Goal: Information Seeking & Learning: Find specific fact

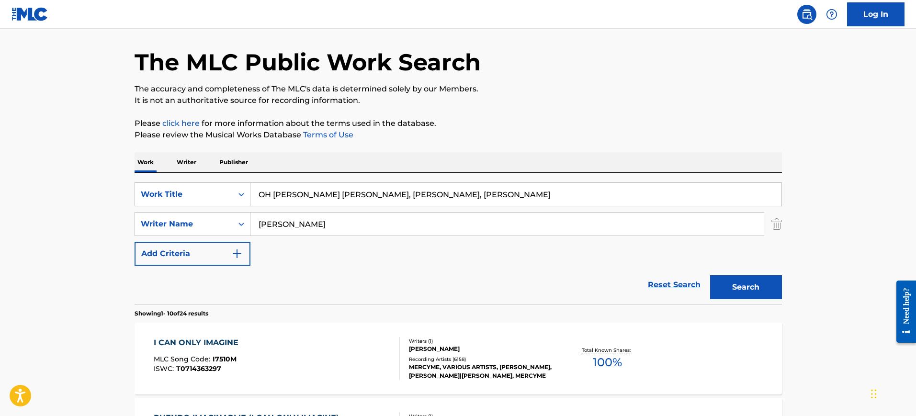
type input "OH [PERSON_NAME] [PERSON_NAME], [PERSON_NAME], [PERSON_NAME]"
drag, startPoint x: 335, startPoint y: 227, endPoint x: 162, endPoint y: 227, distance: 172.4
click at [162, 227] on div "SearchWithCriteria70f8032c-119d-4db3-9030-1bff63b5dff1 Writer Name [PERSON_NAME]" at bounding box center [458, 224] width 647 height 24
paste input "OH [PERSON_NAME] [PERSON_NAME], [PERSON_NAME], [PERSON_NAME]"
type input "OH [PERSON_NAME] [PERSON_NAME], [PERSON_NAME], [PERSON_NAME]"
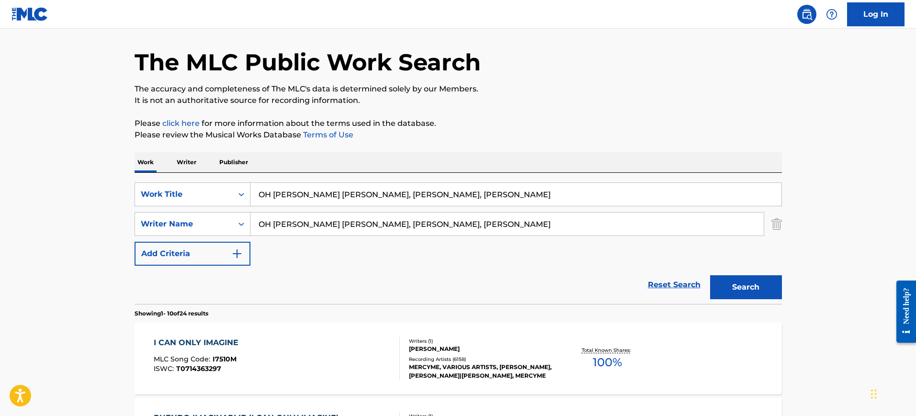
drag, startPoint x: 315, startPoint y: 193, endPoint x: 686, endPoint y: 140, distance: 374.4
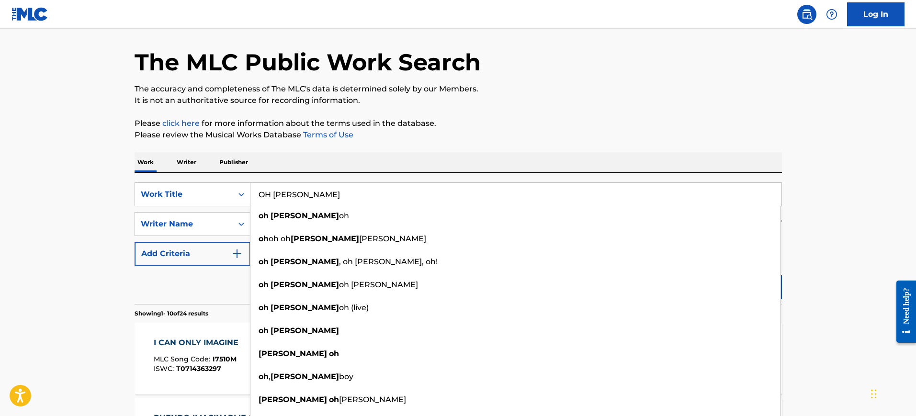
type input "OH [PERSON_NAME]"
click at [577, 155] on div "Work Writer Publisher" at bounding box center [458, 162] width 647 height 20
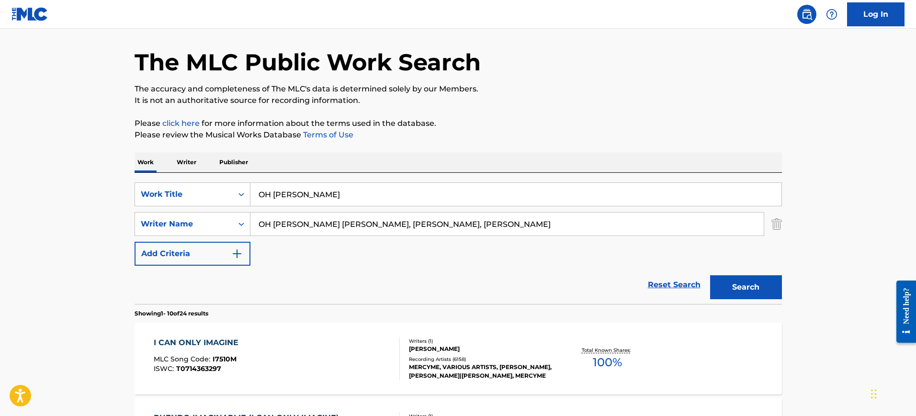
drag, startPoint x: 556, startPoint y: 227, endPoint x: 132, endPoint y: 228, distance: 424.2
type input "[PERSON_NAME]"
click at [710, 275] on button "Search" at bounding box center [746, 287] width 72 height 24
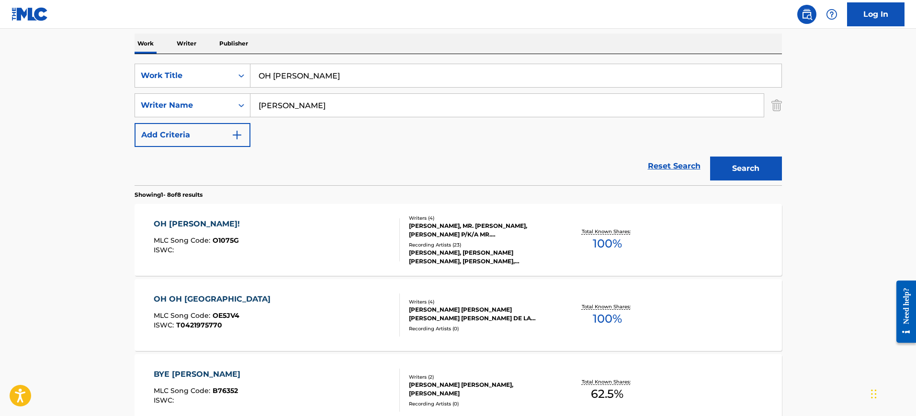
scroll to position [150, 0]
click at [294, 231] on div "OH [PERSON_NAME]! MLC Song Code : O1075G ISWC :" at bounding box center [277, 238] width 246 height 43
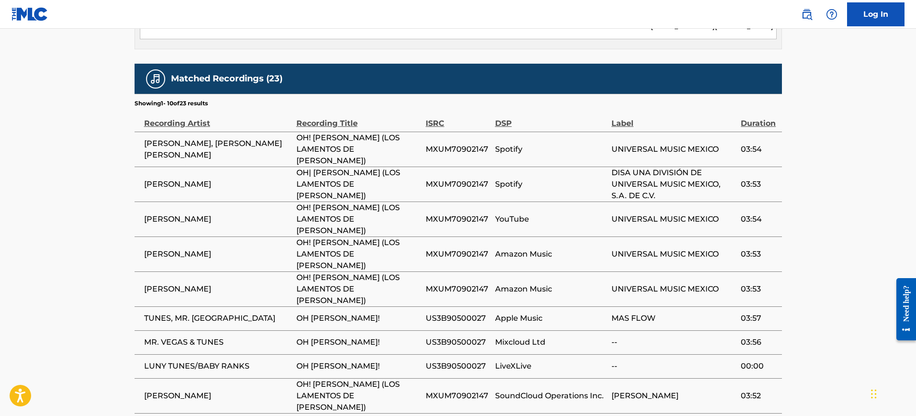
scroll to position [987, 0]
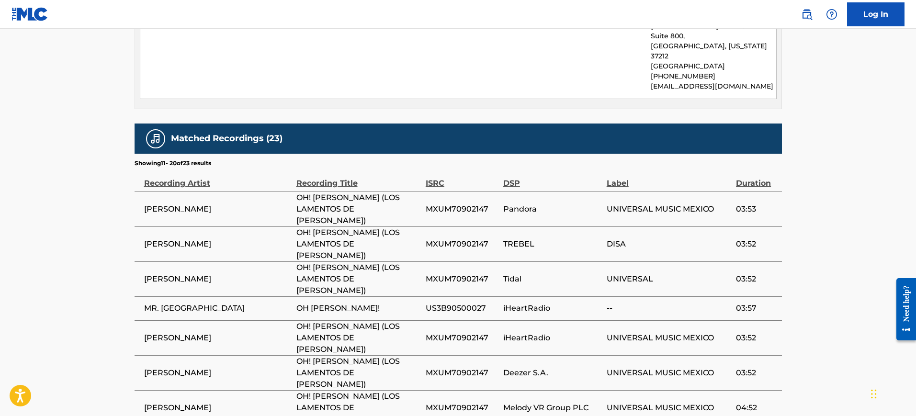
scroll to position [1036, 0]
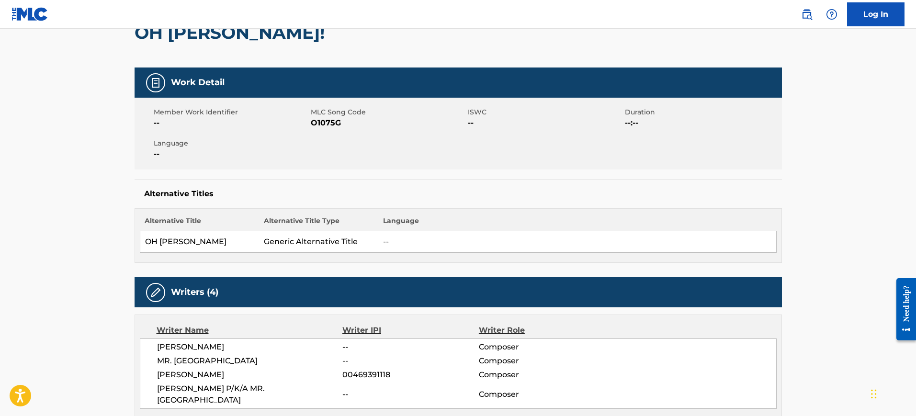
scroll to position [0, 0]
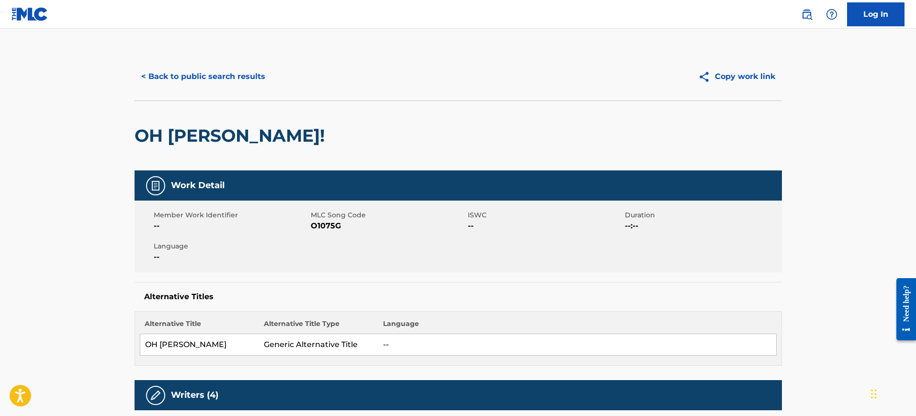
click at [215, 86] on button "< Back to public search results" at bounding box center [203, 77] width 137 height 24
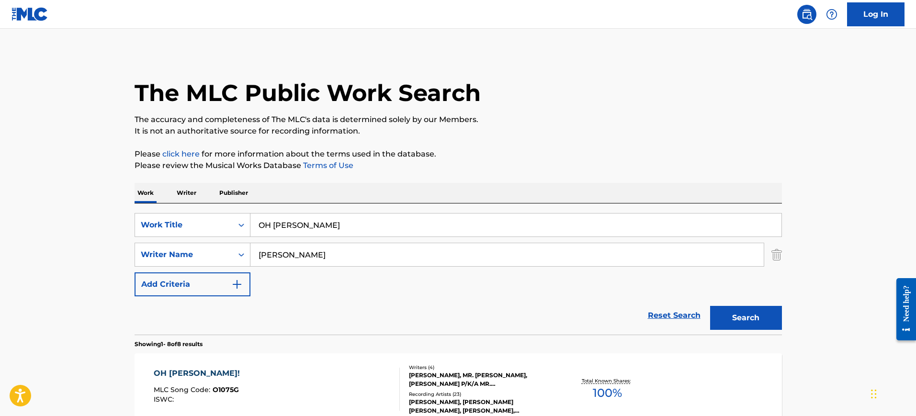
scroll to position [150, 0]
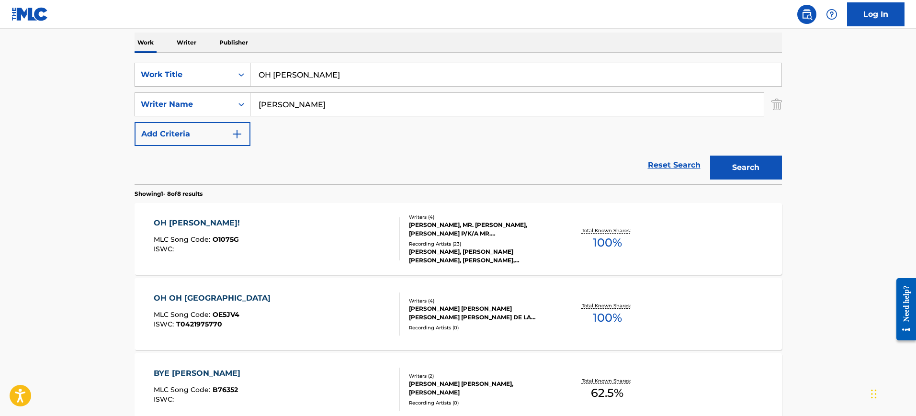
drag, startPoint x: 361, startPoint y: 78, endPoint x: 195, endPoint y: 79, distance: 165.2
click at [179, 78] on div "SearchWithCriteria0fb91b45-a7d9-4a92-ac98-49435a0790e6 Work Title OH [PERSON_NA…" at bounding box center [458, 75] width 647 height 24
paste input "NO PUEDO ARRANCARTE DE M [PERSON_NAME] [PERSON_NAME]"
type input "NO PUEDO ARRANCARTE DE M [PERSON_NAME] [PERSON_NAME]"
drag, startPoint x: 322, startPoint y: 102, endPoint x: 204, endPoint y: 105, distance: 117.4
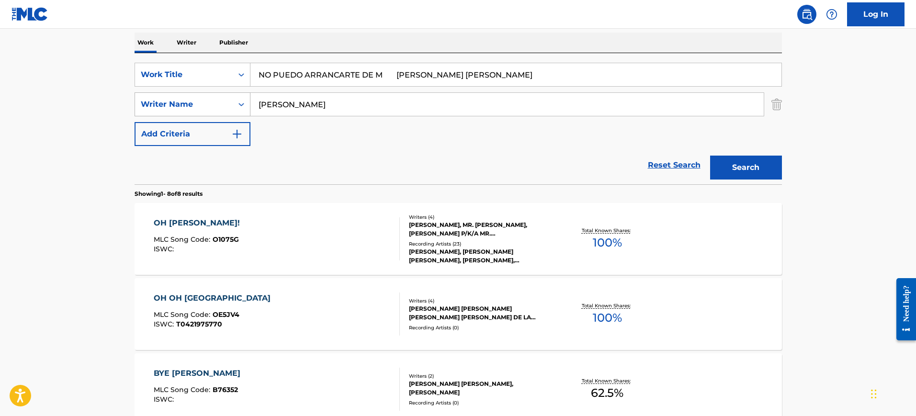
click at [204, 105] on div "SearchWithCriteria70f8032c-119d-4db3-9030-1bff63b5dff1 Writer Name [PERSON_NAME]" at bounding box center [458, 104] width 647 height 24
paste input "NO PUEDO ARRANCARTE DE M [PERSON_NAME] [PERSON_NAME]"
type input "NO PUEDO ARRANCARTE DE M [PERSON_NAME] [PERSON_NAME]"
drag, startPoint x: 390, startPoint y: 70, endPoint x: 771, endPoint y: 88, distance: 382.1
click at [771, 88] on div "SearchWithCriteria0fb91b45-a7d9-4a92-ac98-49435a0790e6 Work Title NO PUEDO ARRA…" at bounding box center [458, 104] width 647 height 83
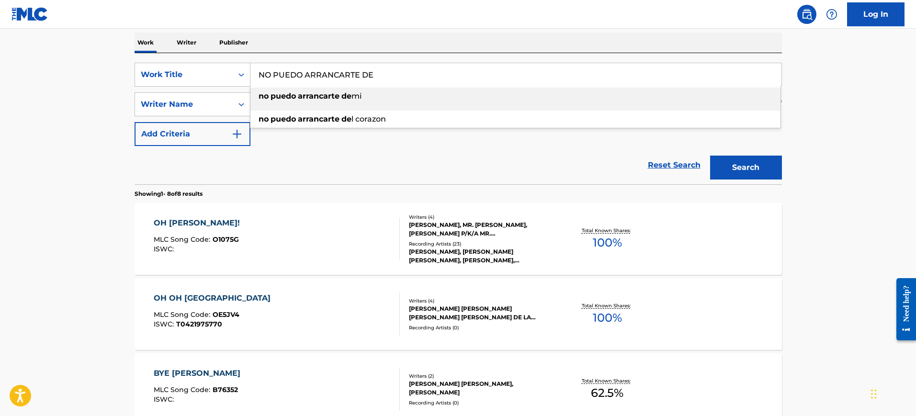
click at [390, 94] on div "no puedo arrancarte de mi" at bounding box center [515, 96] width 530 height 17
type input "no puedo arrancarte de mi"
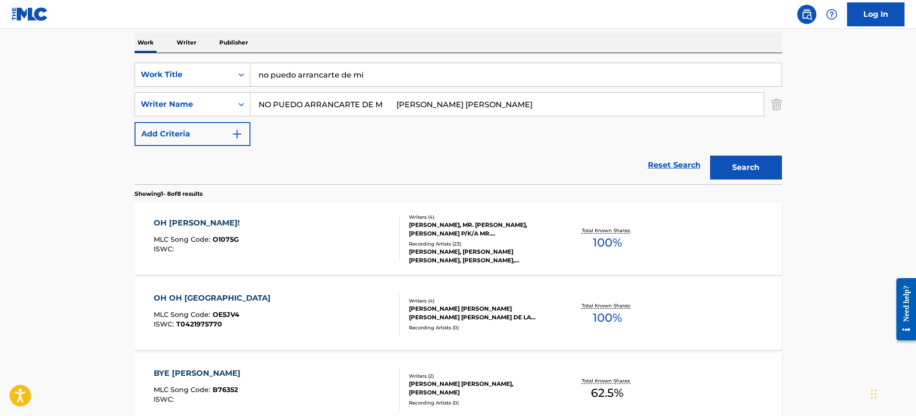
drag, startPoint x: 485, startPoint y: 99, endPoint x: 118, endPoint y: 119, distance: 367.3
click at [118, 119] on main "The MLC Public Work Search The accuracy and completeness of The MLC's data is d…" at bounding box center [458, 364] width 916 height 973
type input "[PERSON_NAME]"
click at [710, 156] on button "Search" at bounding box center [746, 168] width 72 height 24
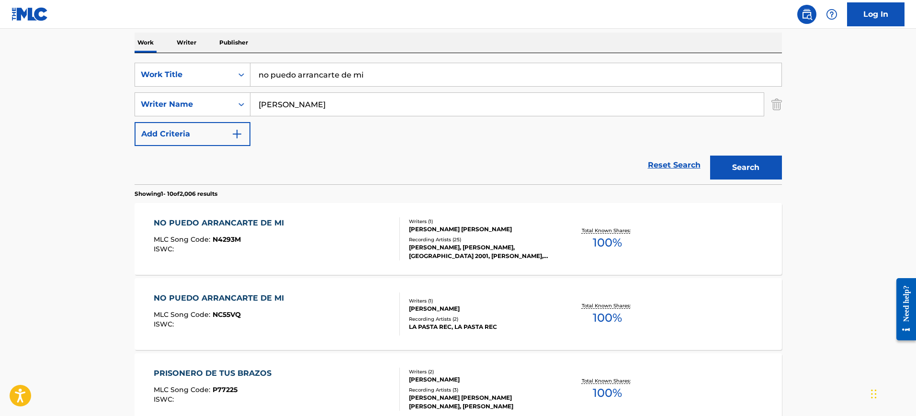
click at [265, 229] on div "NO PUEDO ARRANCARTE DE MI MLC Song Code : N4293M ISWC :" at bounding box center [221, 238] width 135 height 43
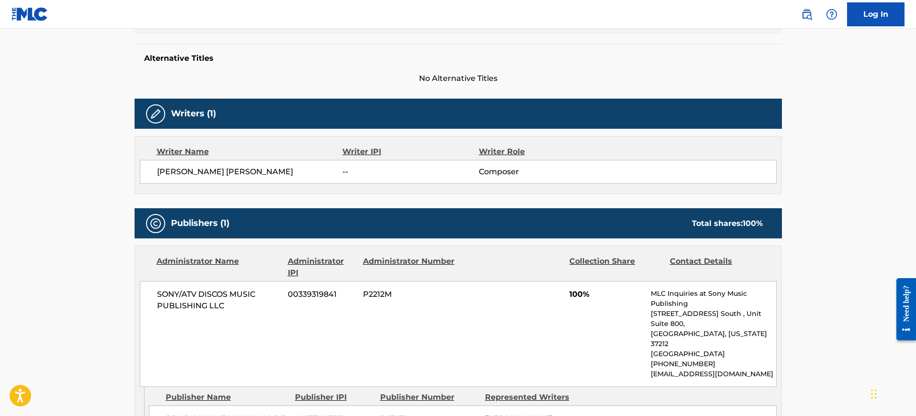
scroll to position [299, 0]
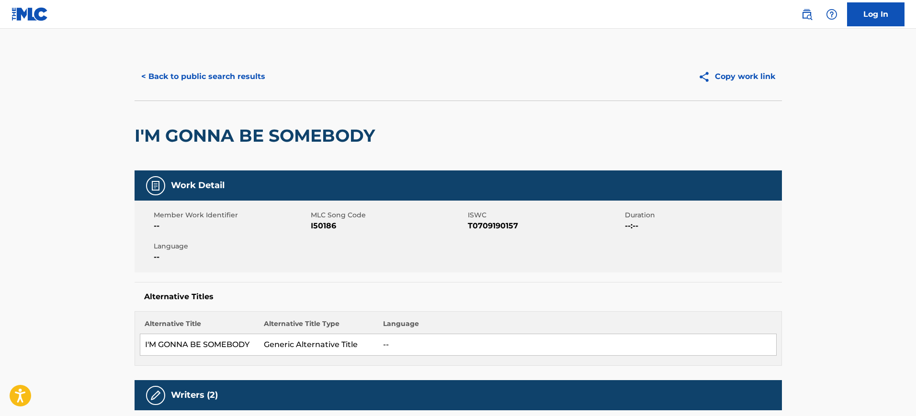
click at [213, 72] on button "< Back to public search results" at bounding box center [203, 77] width 137 height 24
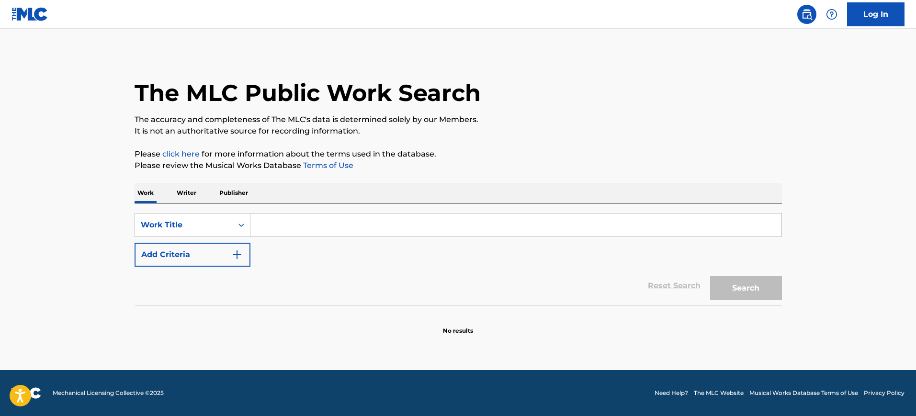
click at [283, 226] on input "Search Form" at bounding box center [515, 225] width 531 height 23
paste input "NO PUEDO ARRANCARTE DE MI"
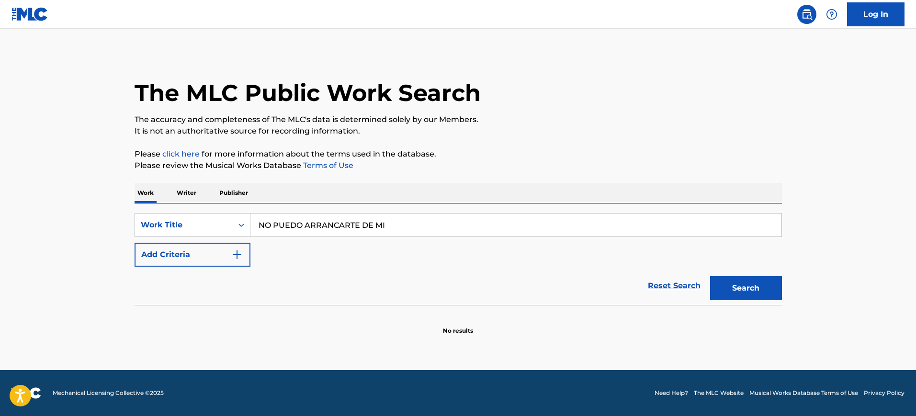
type input "NO PUEDO ARRANCARTE DE MI"
click at [238, 249] on img "Search Form" at bounding box center [236, 254] width 11 height 11
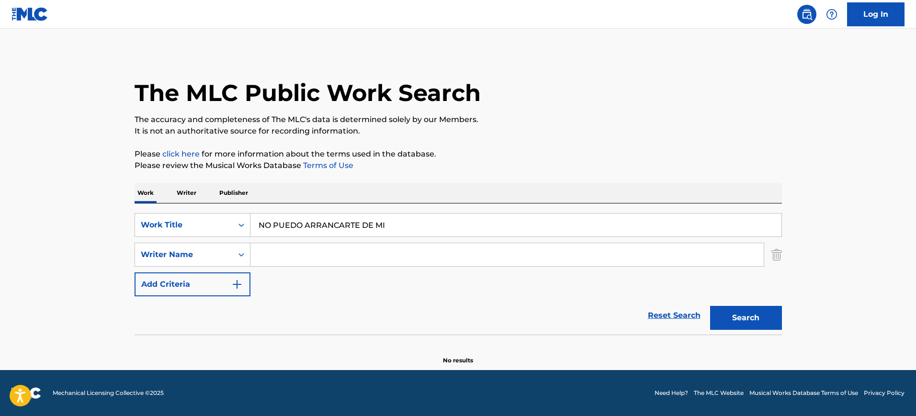
click at [272, 241] on div "SearchWithCriteria4d2e9fa7-64b5-44c2-b46d-a791c7b0ae01 Work Title NO PUEDO ARRA…" at bounding box center [458, 254] width 647 height 83
click at [264, 253] on input "Search Form" at bounding box center [506, 254] width 513 height 23
paste input "Beigbeder"
type input "Beigbeder"
click at [710, 306] on button "Search" at bounding box center [746, 318] width 72 height 24
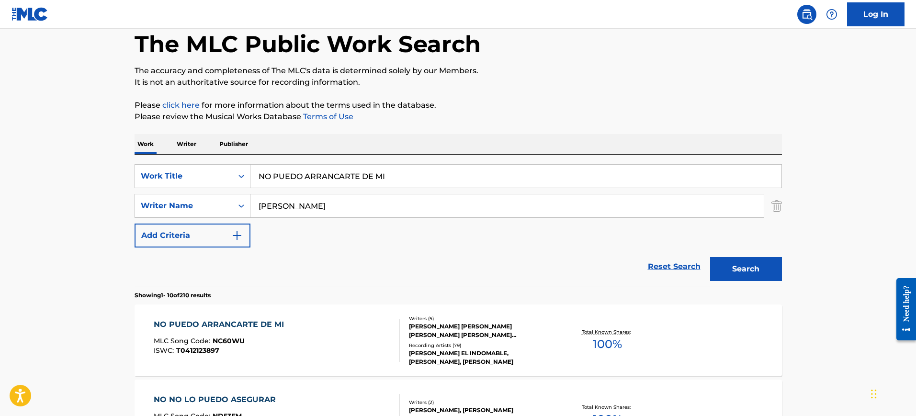
scroll to position [120, 0]
